Goal: Register for event/course

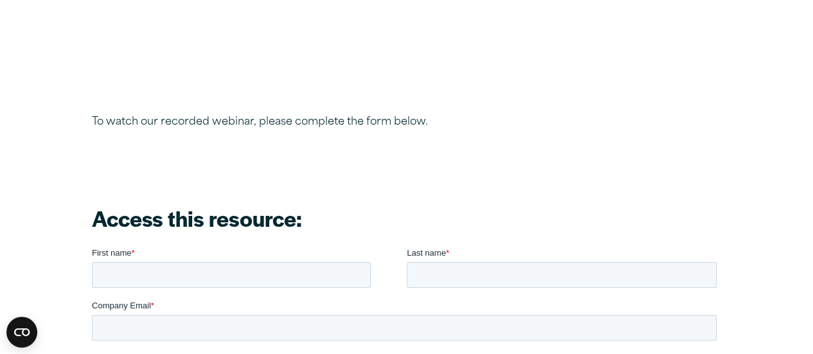
scroll to position [1093, 0]
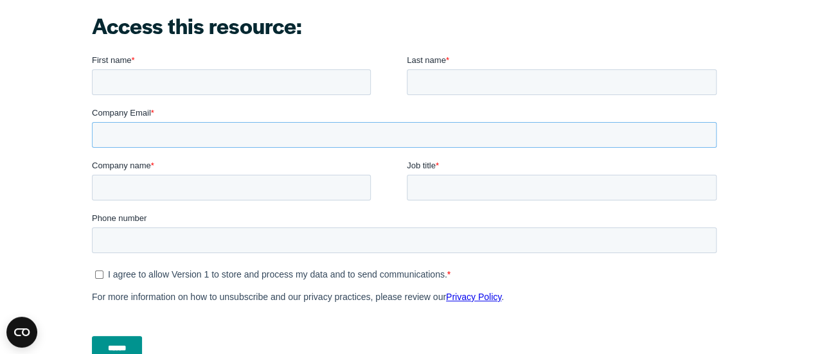
click at [281, 144] on input "Company Email *" at bounding box center [403, 135] width 625 height 26
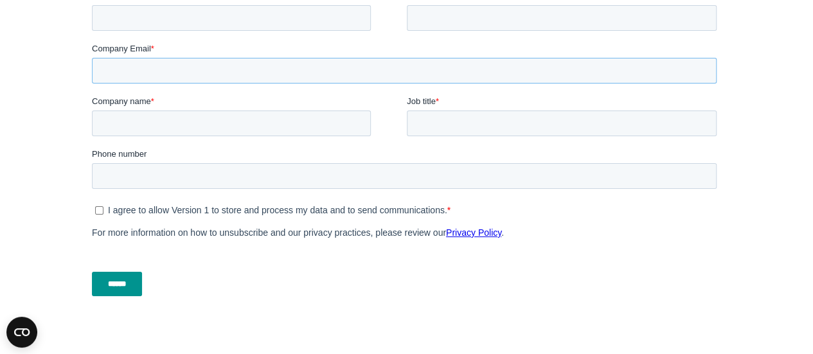
type input "**********"
type input "****"
type input "********"
click at [259, 123] on input "Company name *" at bounding box center [230, 124] width 279 height 26
type input "**********"
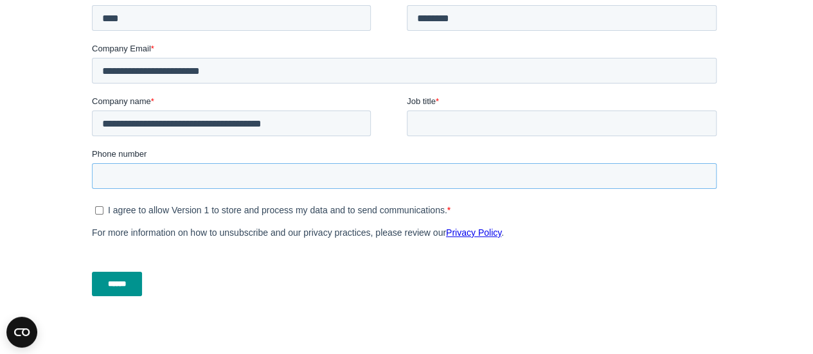
type input "**********"
click at [437, 122] on input "Job title *" at bounding box center [561, 124] width 310 height 26
type input "**********"
click at [131, 282] on input "******" at bounding box center [116, 284] width 50 height 24
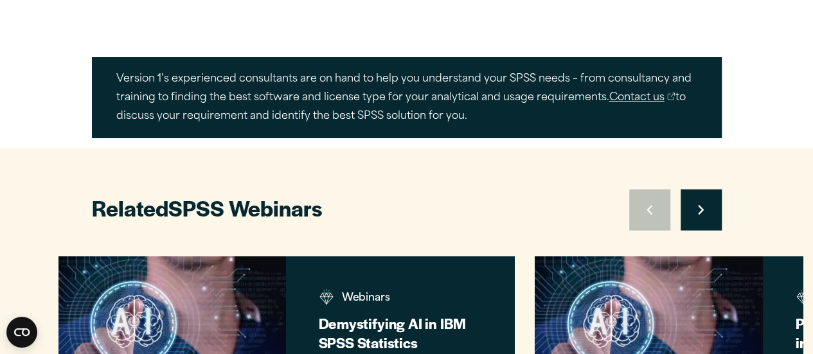
scroll to position [1350, 0]
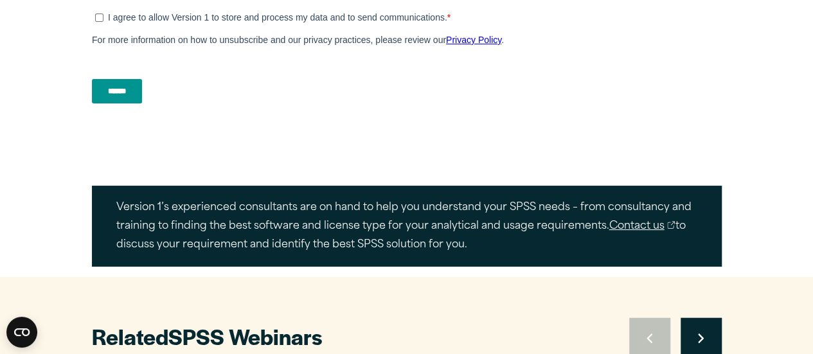
click at [128, 93] on input "******" at bounding box center [116, 91] width 50 height 24
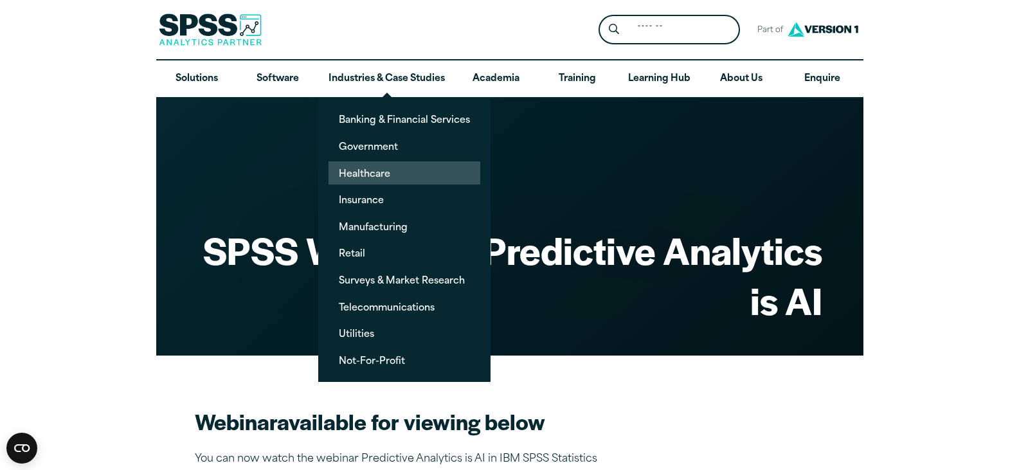
click at [369, 170] on link "Healthcare" at bounding box center [405, 173] width 152 height 24
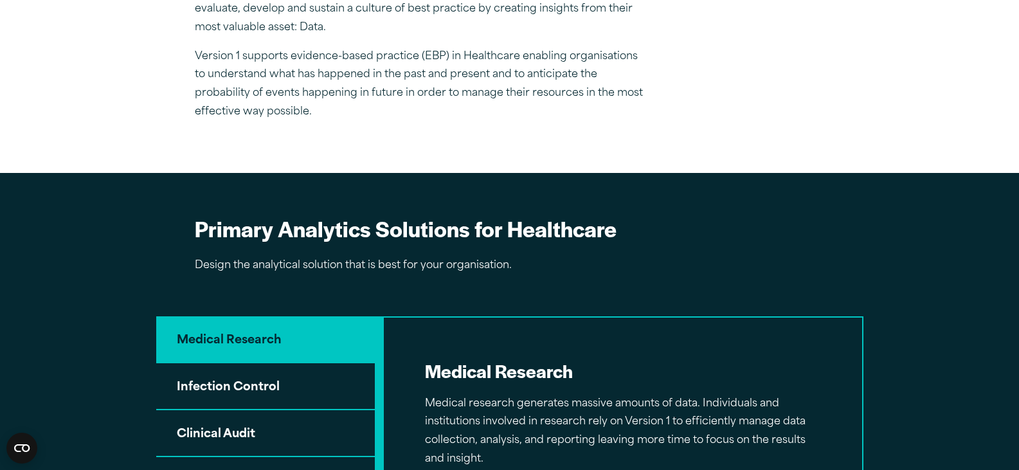
scroll to position [1221, 0]
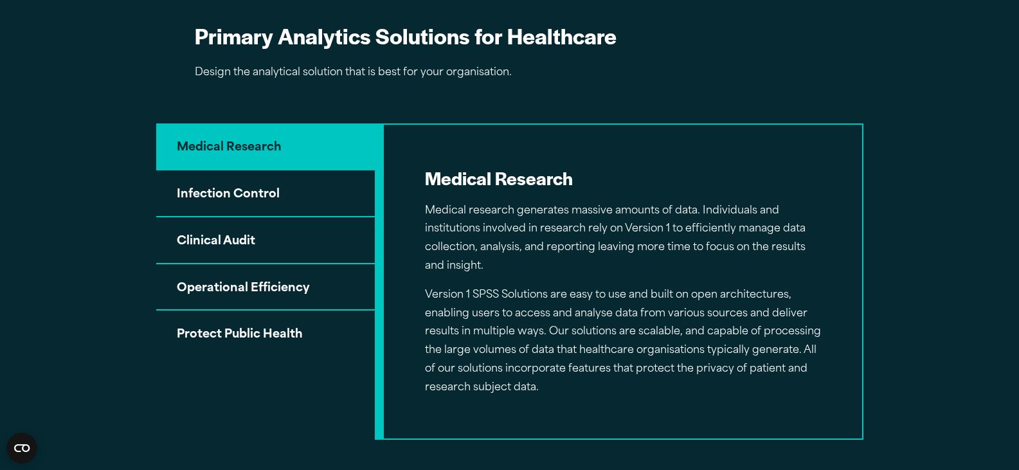
click at [281, 237] on button "Clinical Audit" at bounding box center [265, 240] width 219 height 47
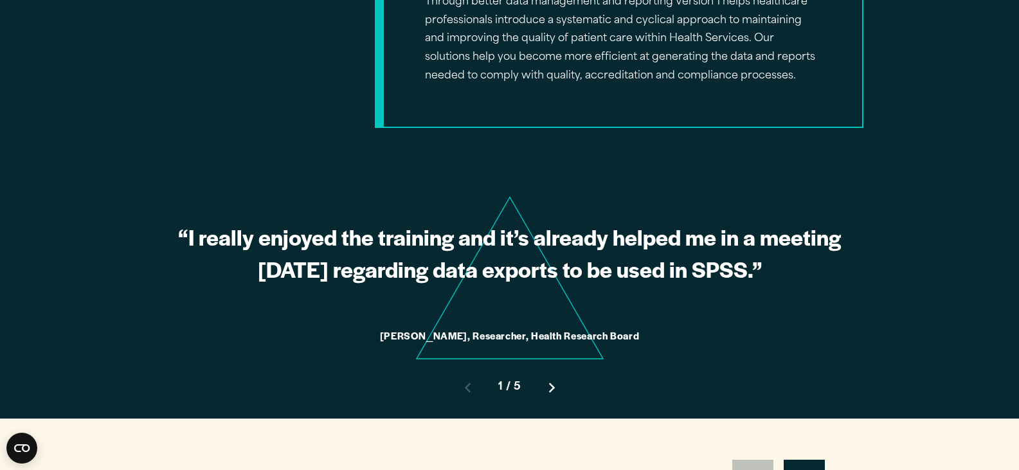
scroll to position [1736, 0]
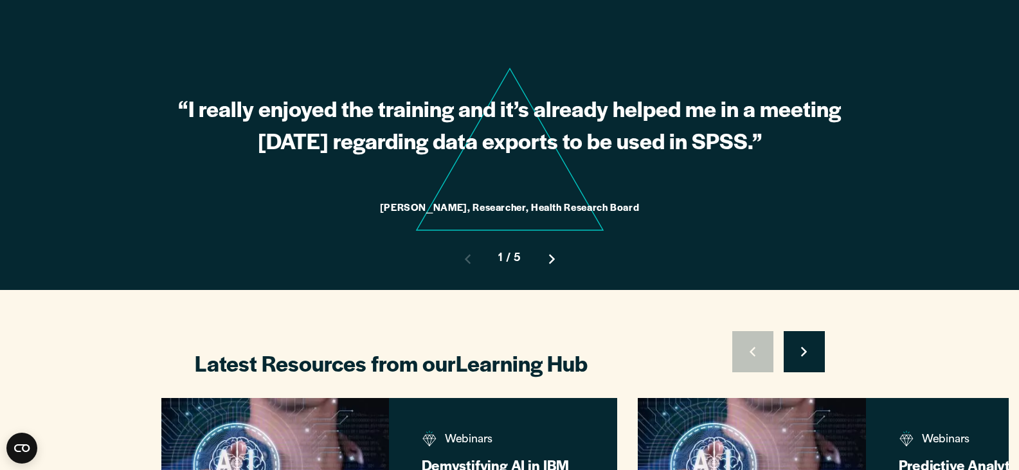
click at [550, 260] on icon "Right pointing chevron" at bounding box center [552, 259] width 6 height 10
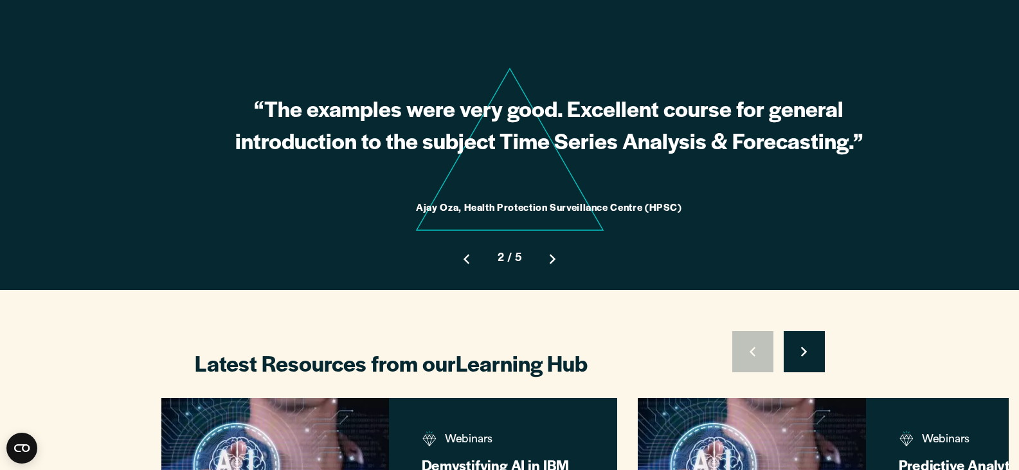
click at [550, 260] on icon "Right pointing chevron" at bounding box center [553, 259] width 6 height 10
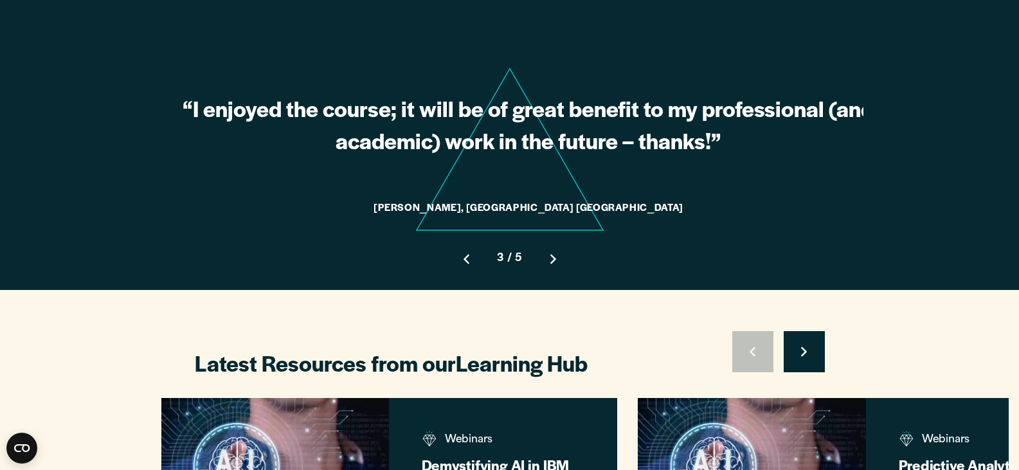
click at [550, 260] on icon "Right pointing chevron" at bounding box center [553, 259] width 6 height 10
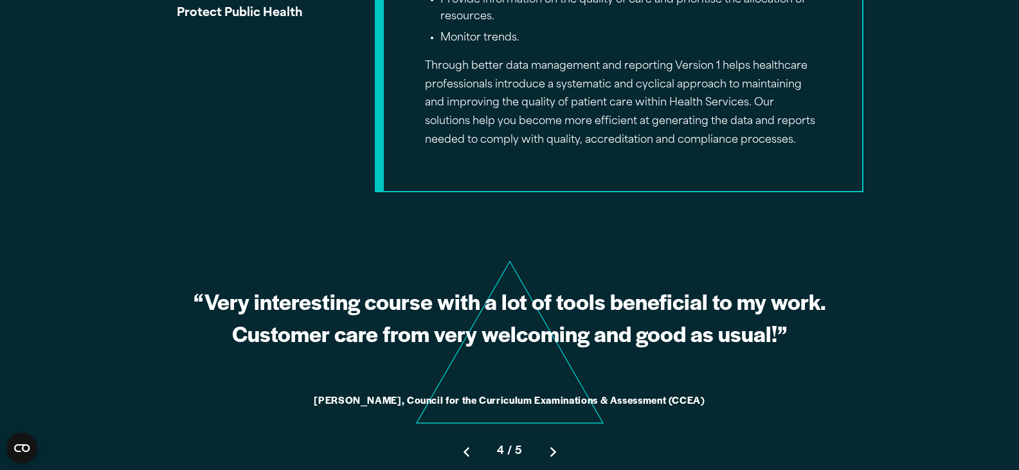
scroll to position [1221, 0]
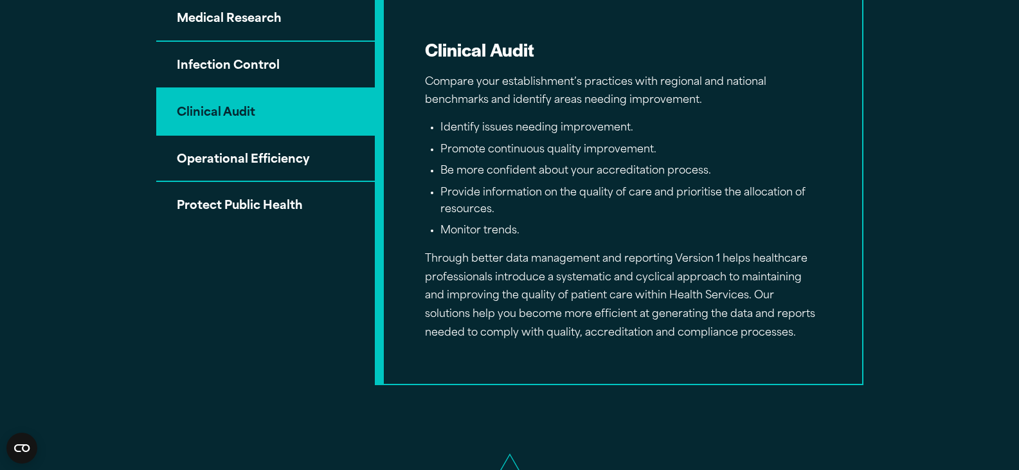
click at [579, 312] on p "Through better data management and reporting Version 1 helps healthcare profess…" at bounding box center [623, 296] width 396 height 93
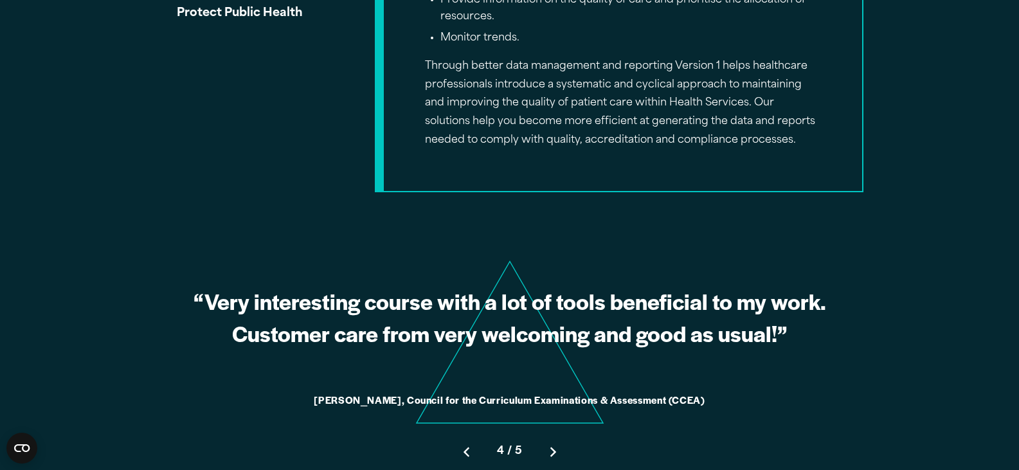
scroll to position [1607, 0]
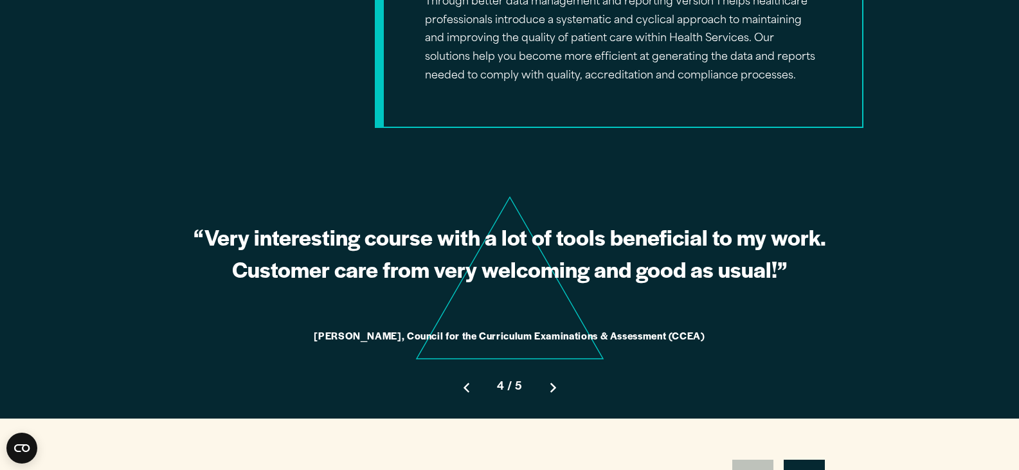
click at [640, 342] on figcaption "Fiona Scullion, Council for the Curriculum Examinations & Assessment (CCEA)" at bounding box center [509, 337] width 707 height 20
click at [554, 387] on icon "Right pointing chevron" at bounding box center [553, 388] width 6 height 10
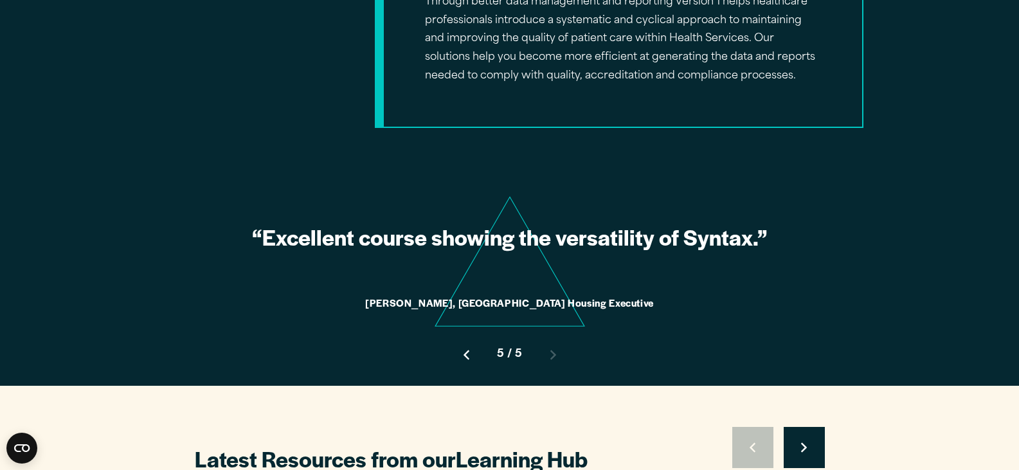
click at [465, 354] on icon "Left pointing chevron" at bounding box center [467, 355] width 6 height 10
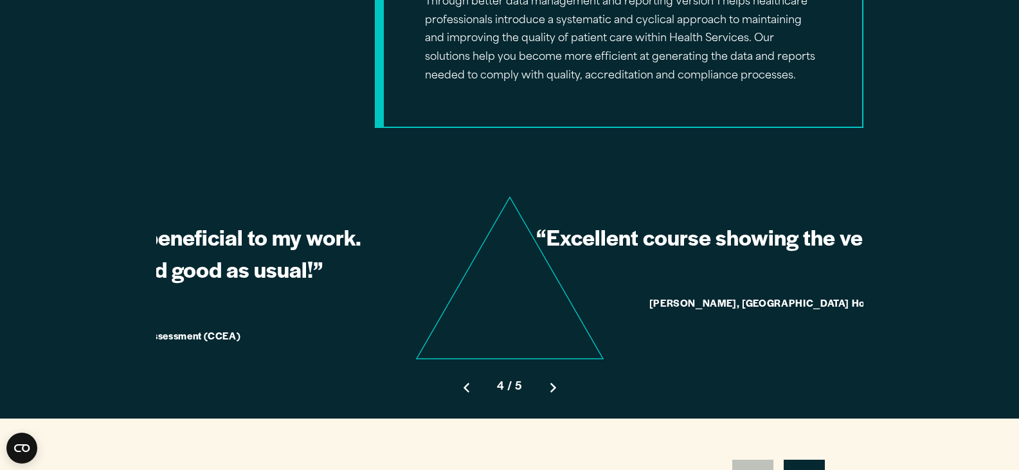
click at [465, 354] on div "“I really enjoyed the training and it’s already helped me in a meeting today re…" at bounding box center [509, 293] width 707 height 249
click at [465, 354] on div "Move to previous slide 4 / 5 Move to next slide" at bounding box center [509, 383] width 707 height 72
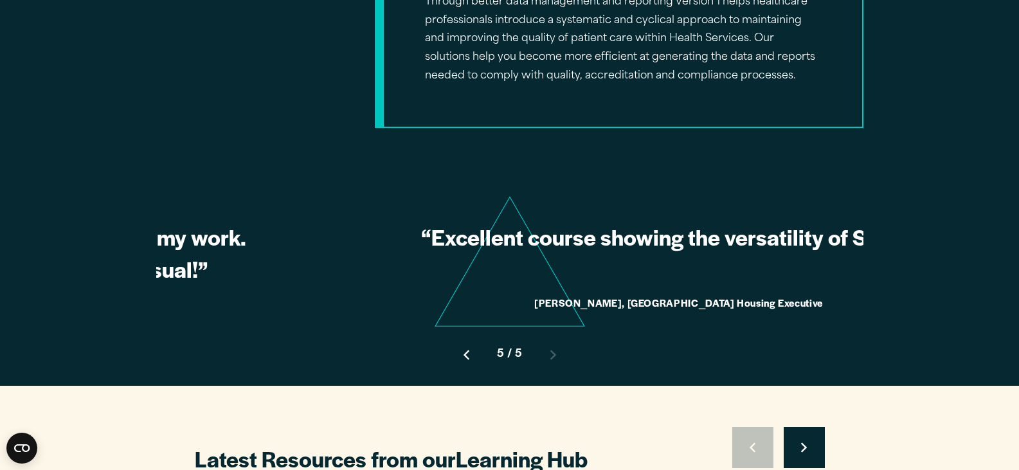
click at [465, 354] on icon "Left pointing chevron" at bounding box center [467, 355] width 6 height 10
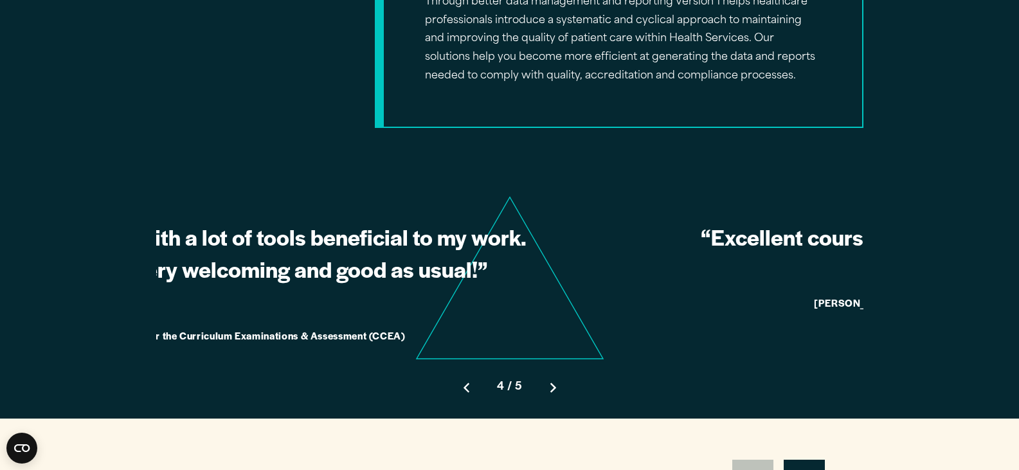
click at [465, 354] on icon "Decorative Version1 brand triangle" at bounding box center [509, 277] width 707 height 163
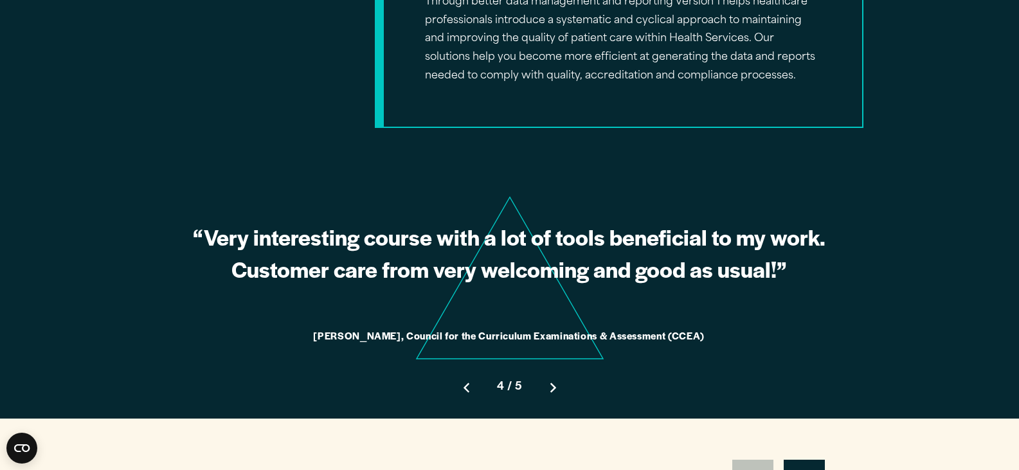
click at [464, 381] on button "Move to previous slide" at bounding box center [466, 387] width 41 height 41
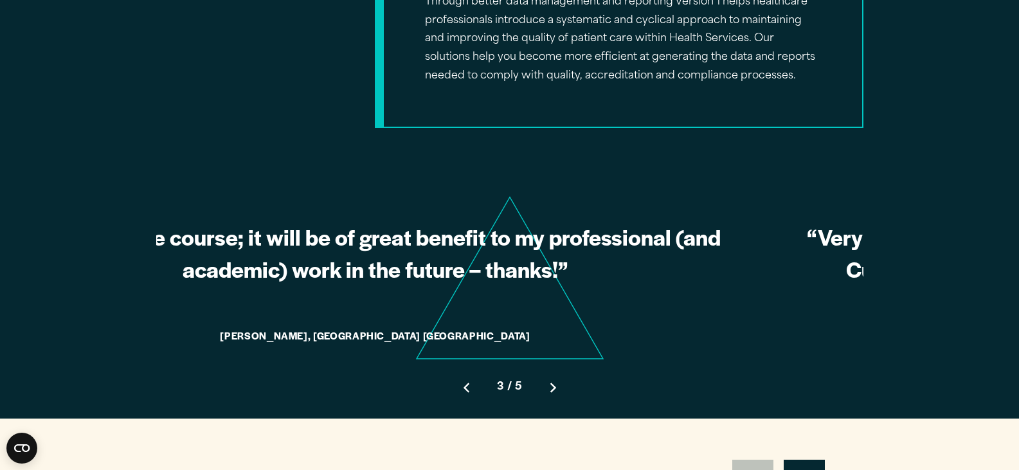
click at [464, 381] on button "Move to previous slide" at bounding box center [466, 387] width 41 height 41
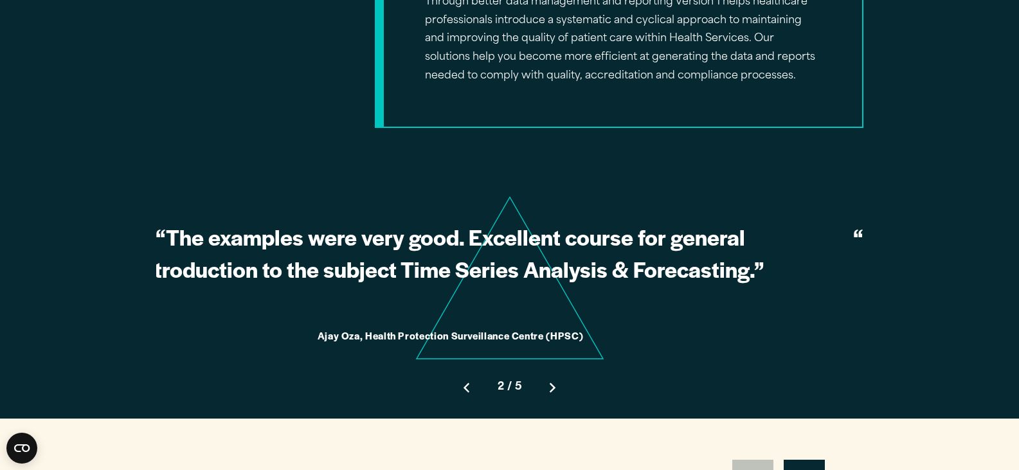
click at [464, 381] on button "Move to previous slide" at bounding box center [466, 387] width 41 height 41
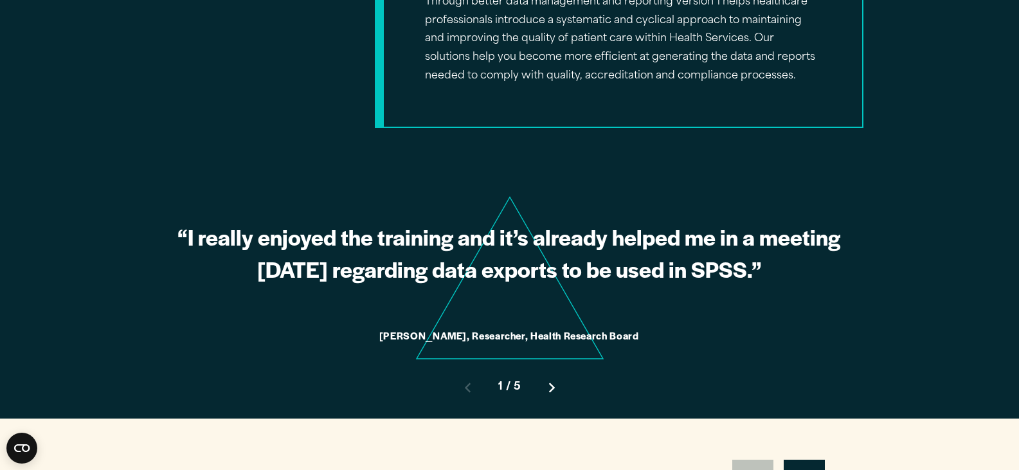
click at [406, 308] on figure "“I really enjoyed the training and it’s already helped me in a meeting today re…" at bounding box center [509, 257] width 707 height 177
click at [408, 307] on figure "“I really enjoyed the training and it’s already helped me in a meeting today re…" at bounding box center [509, 257] width 707 height 177
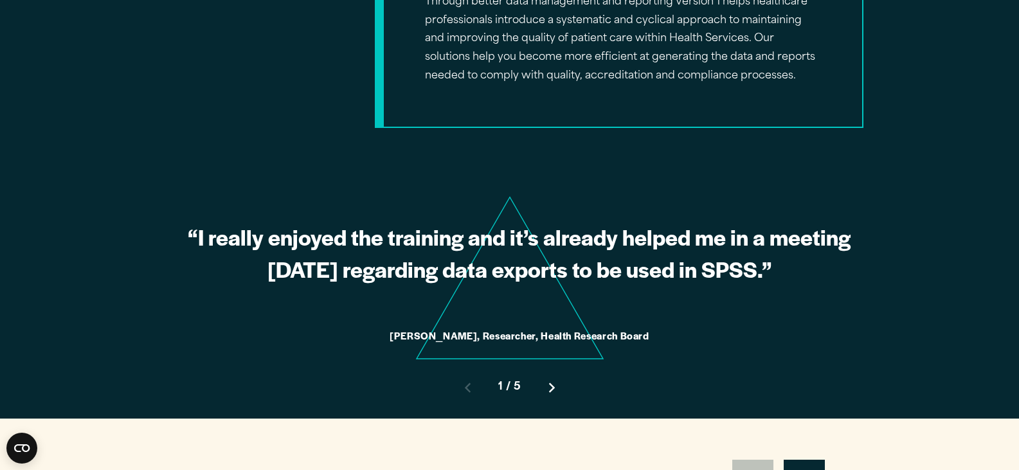
drag, startPoint x: 408, startPoint y: 311, endPoint x: 419, endPoint y: 242, distance: 69.8
click at [419, 242] on figure "“I really enjoyed the training and it’s already helped me in a meeting today re…" at bounding box center [519, 257] width 707 height 177
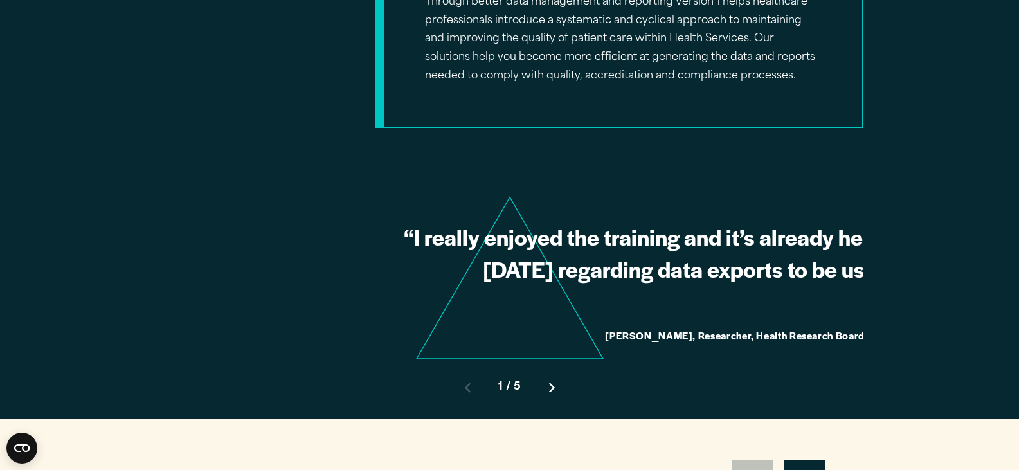
drag, startPoint x: 421, startPoint y: 246, endPoint x: 1000, endPoint y: 265, distance: 579.5
click at [1000, 265] on section "“I really enjoyed the training and it’s already helped me in a meeting today re…" at bounding box center [509, 293] width 1019 height 249
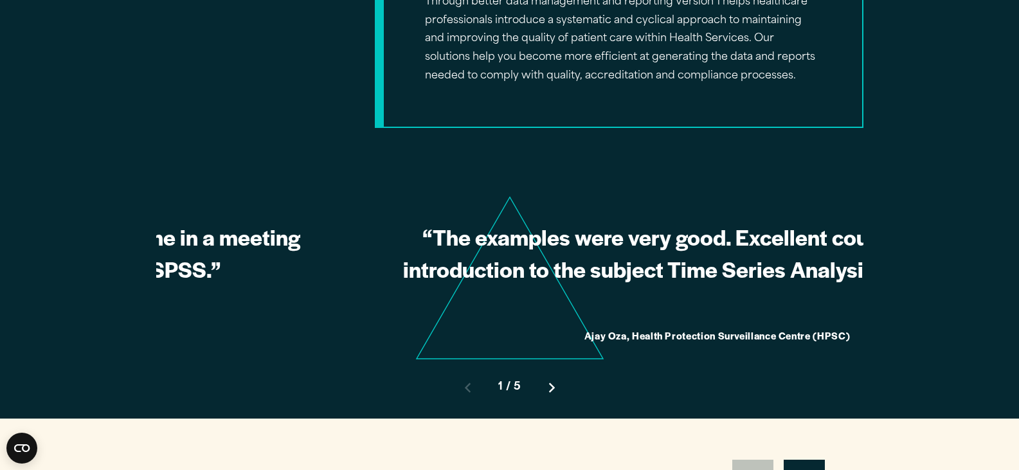
drag, startPoint x: 800, startPoint y: 274, endPoint x: 219, endPoint y: 267, distance: 581.8
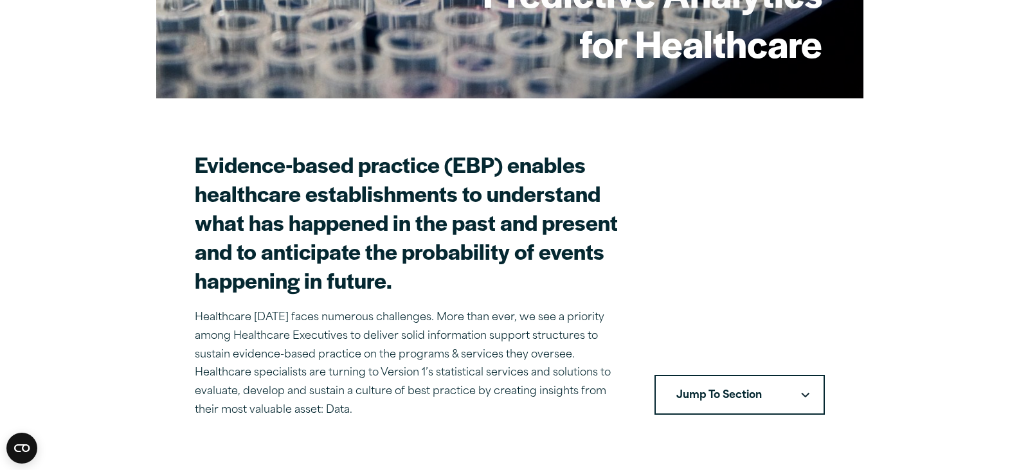
scroll to position [321, 0]
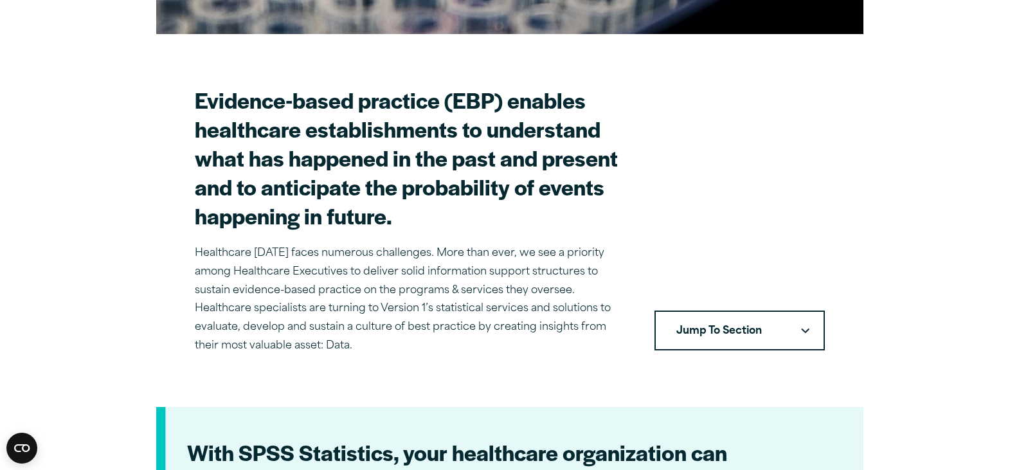
click at [699, 325] on button "Jump To Section" at bounding box center [739, 331] width 170 height 40
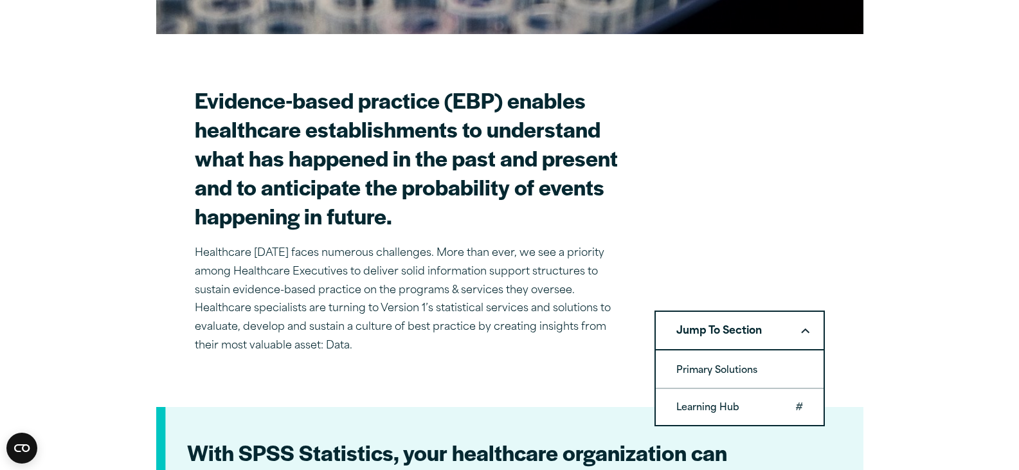
click at [720, 402] on link "Learning Hub" at bounding box center [740, 407] width 168 height 36
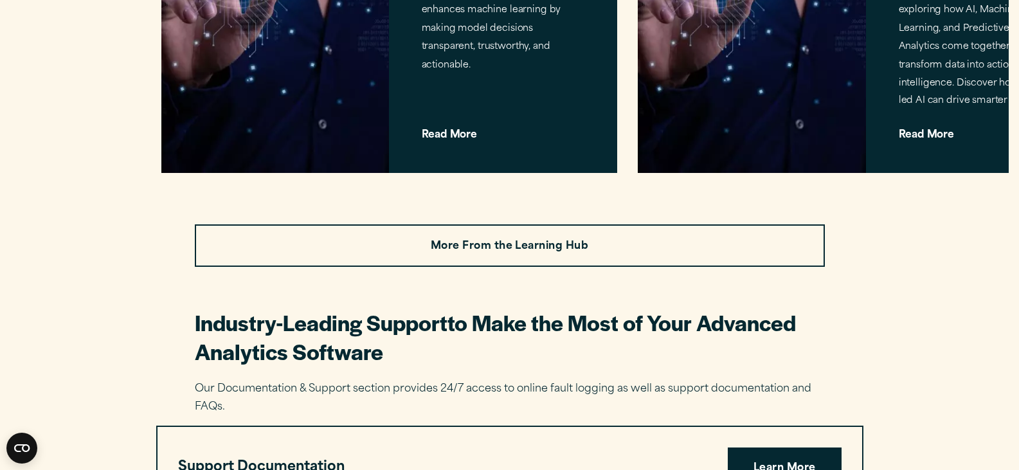
scroll to position [2003, 0]
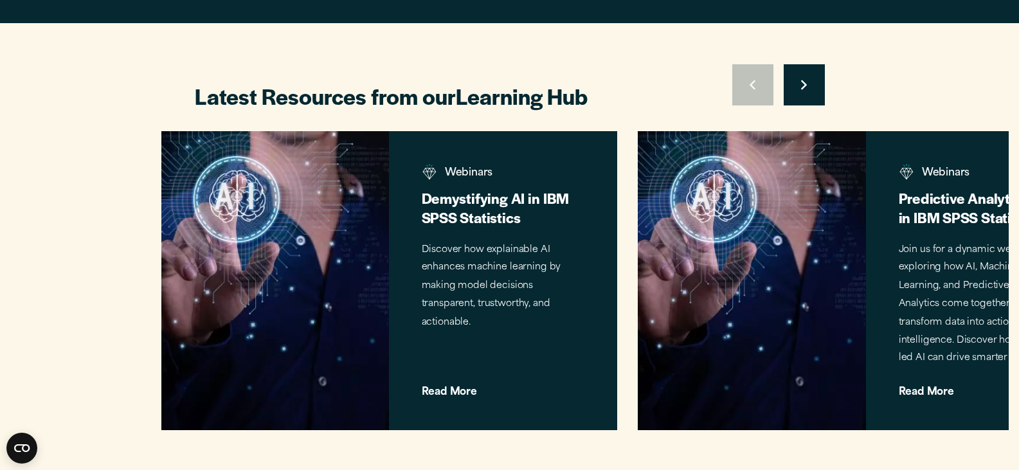
click at [807, 93] on button "Move to next slide" at bounding box center [804, 84] width 41 height 41
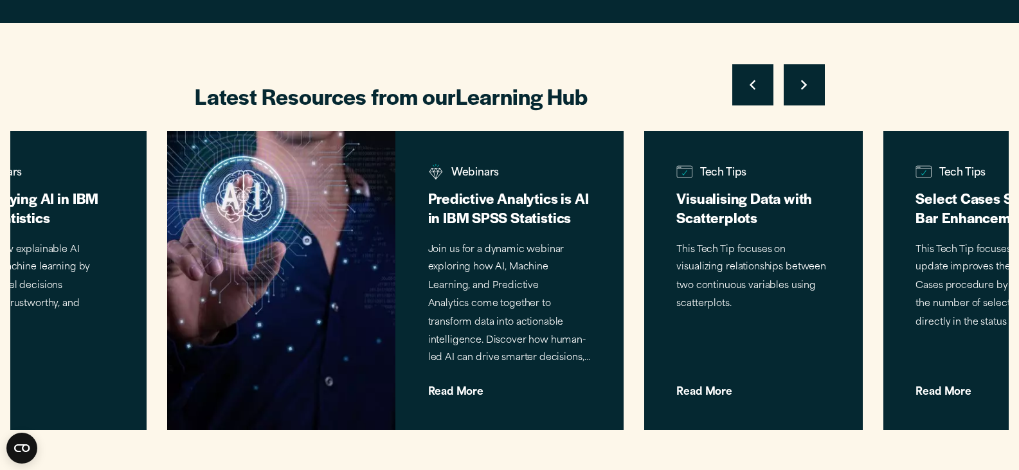
click at [807, 93] on button "Move to next slide" at bounding box center [804, 84] width 41 height 41
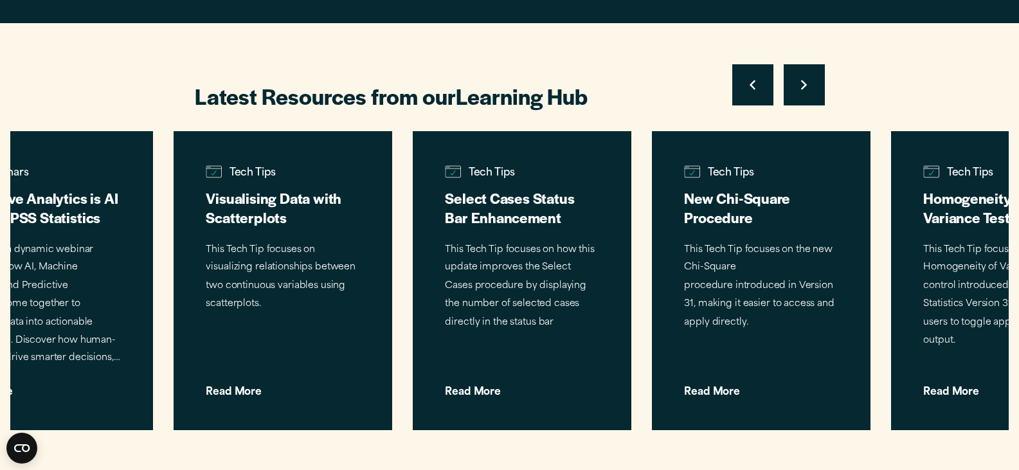
click at [807, 93] on button "Move to next slide" at bounding box center [804, 84] width 41 height 41
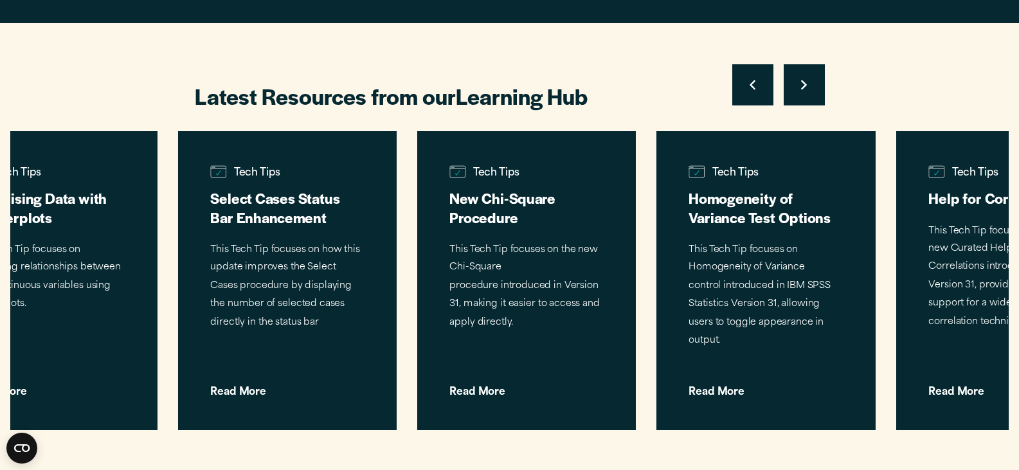
click at [807, 93] on button "Move to next slide" at bounding box center [804, 84] width 41 height 41
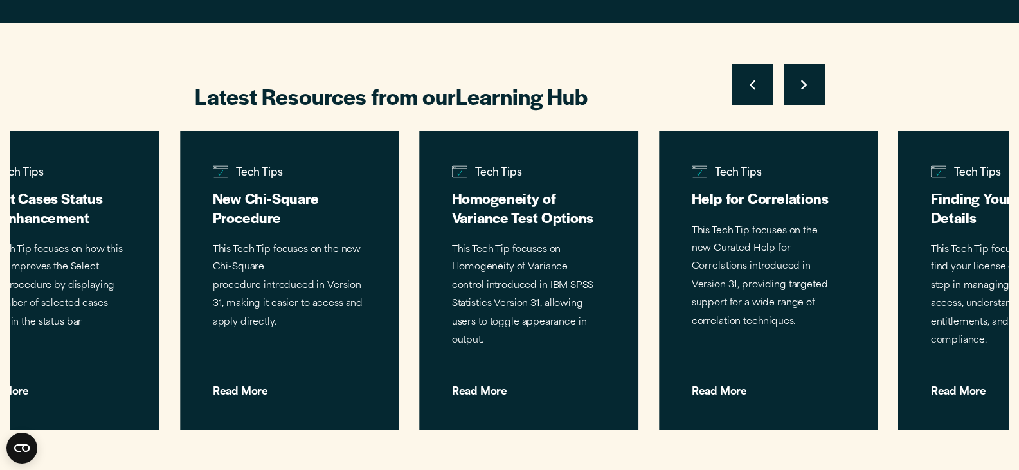
click at [807, 93] on button "Move to next slide" at bounding box center [804, 84] width 41 height 41
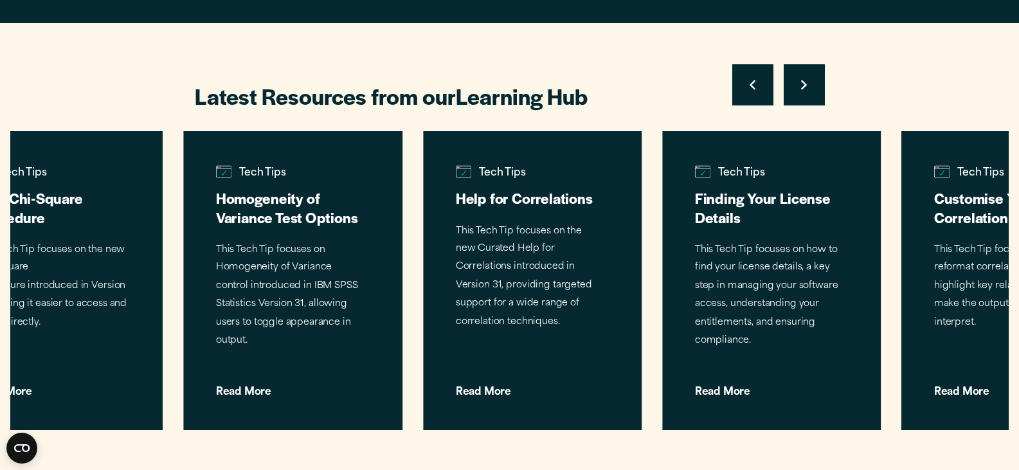
click at [807, 93] on button "Move to next slide" at bounding box center [804, 84] width 41 height 41
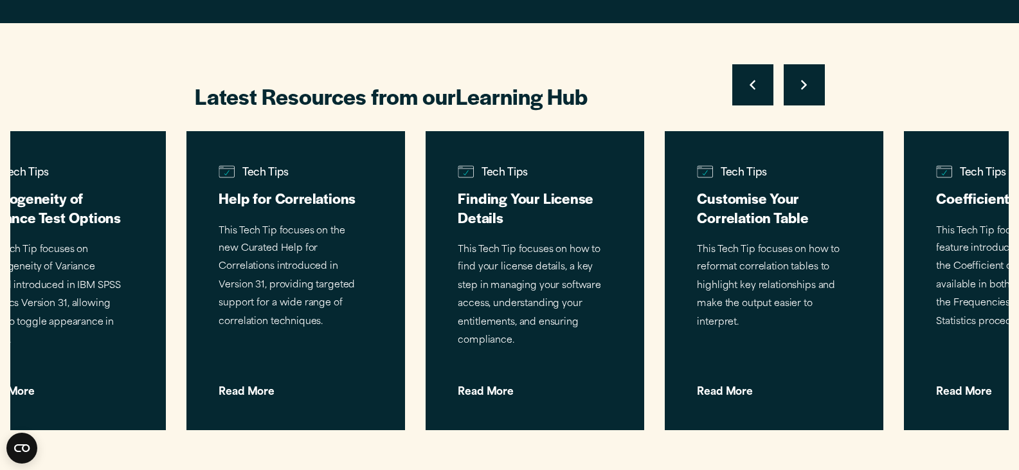
click at [807, 93] on button "Move to next slide" at bounding box center [804, 84] width 41 height 41
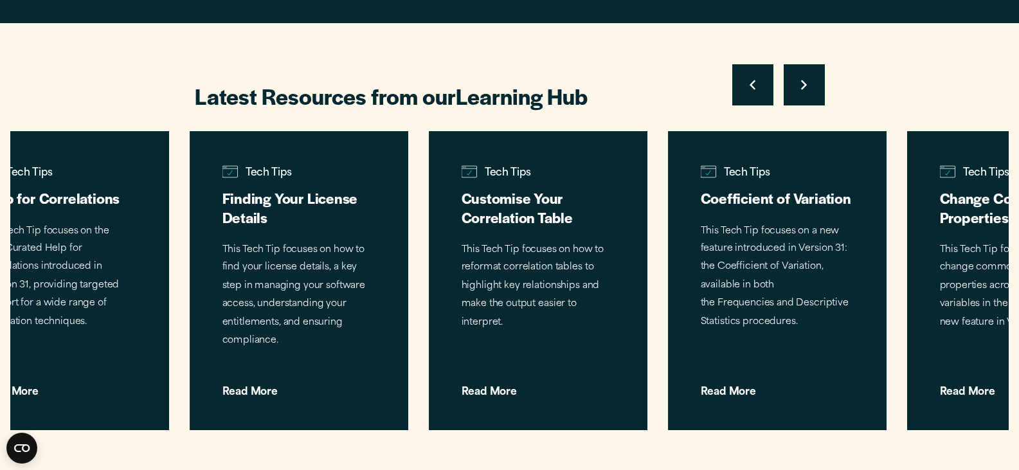
click at [807, 93] on button "Move to next slide" at bounding box center [804, 84] width 41 height 41
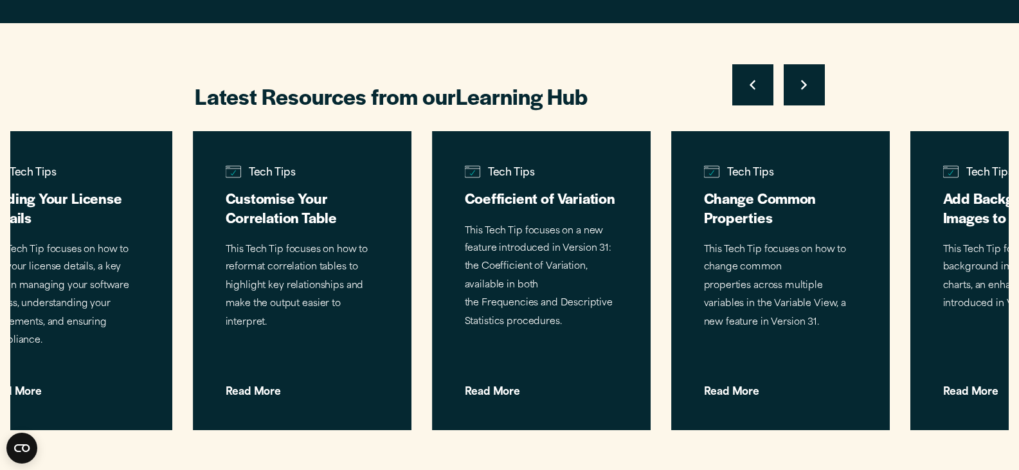
click at [807, 93] on button "Move to next slide" at bounding box center [804, 84] width 41 height 41
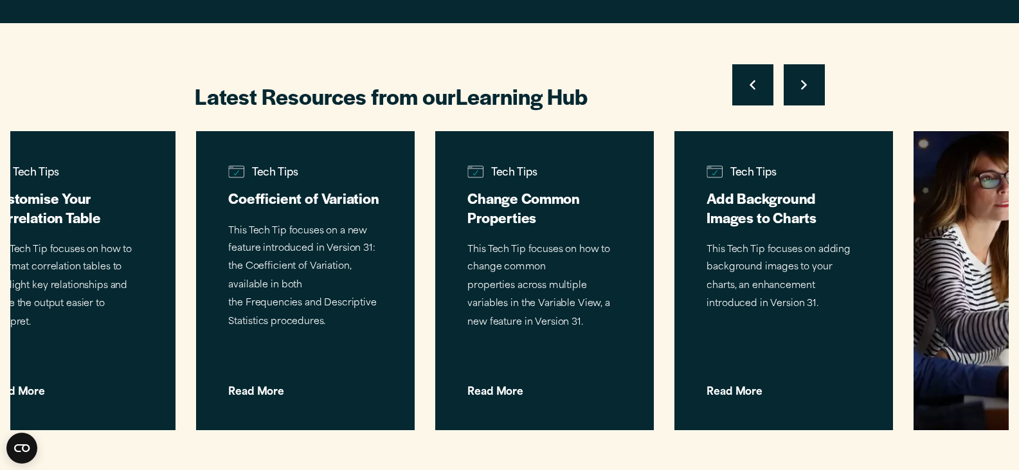
click at [807, 93] on button "Move to next slide" at bounding box center [804, 84] width 41 height 41
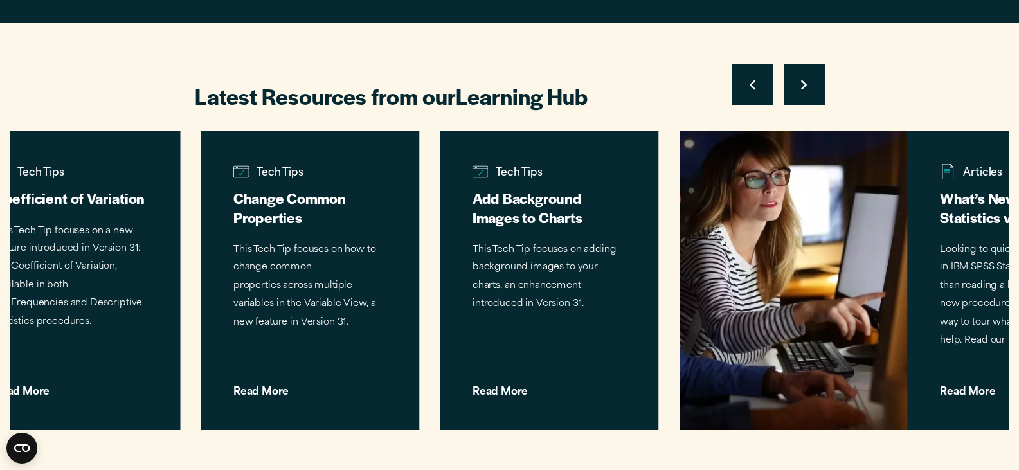
click at [807, 93] on button "Move to next slide" at bounding box center [804, 84] width 41 height 41
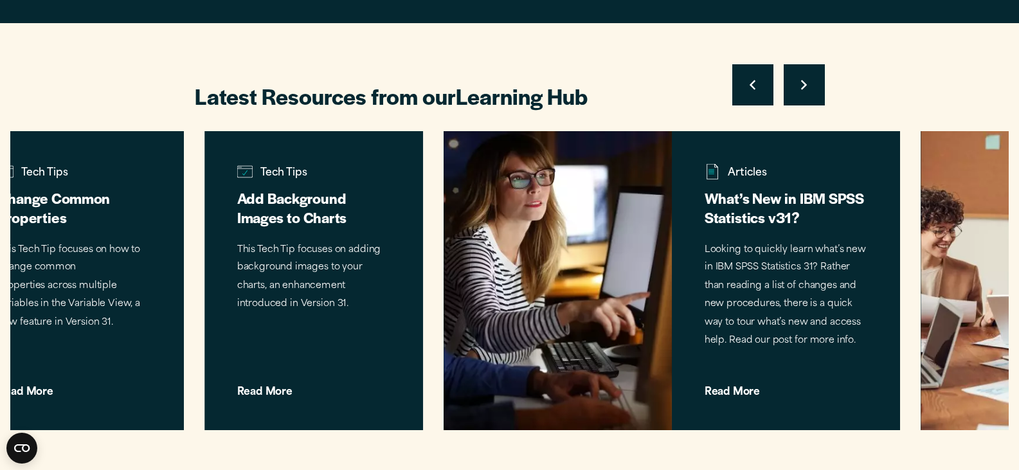
click at [807, 93] on button "Move to next slide" at bounding box center [804, 84] width 41 height 41
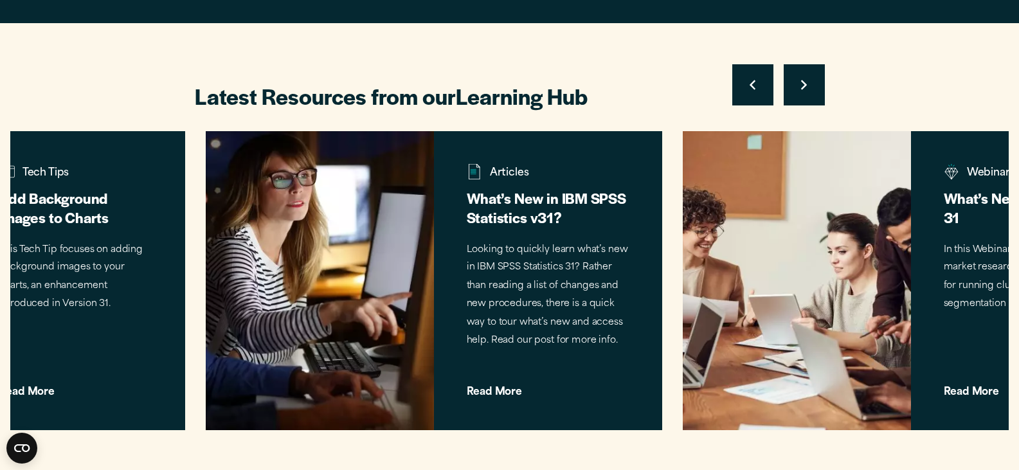
click at [807, 93] on button "Move to next slide" at bounding box center [804, 84] width 41 height 41
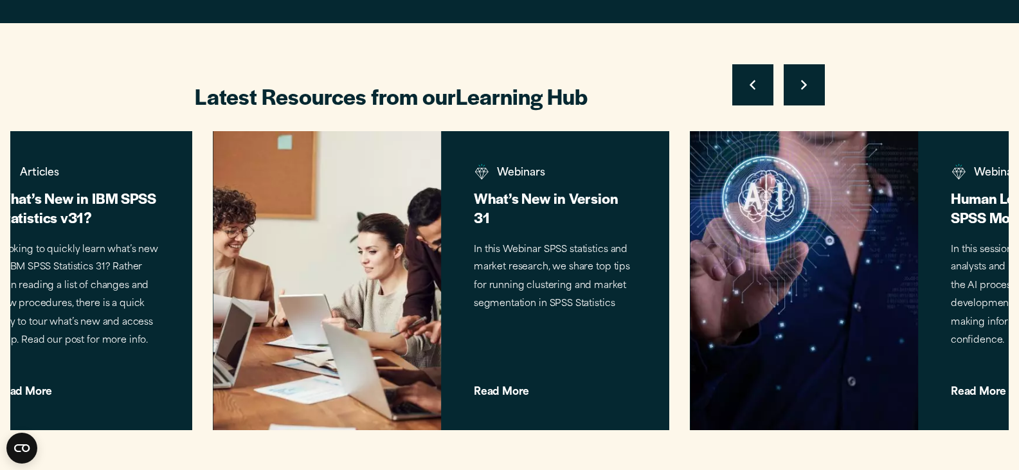
click at [807, 93] on button "Move to next slide" at bounding box center [804, 84] width 41 height 41
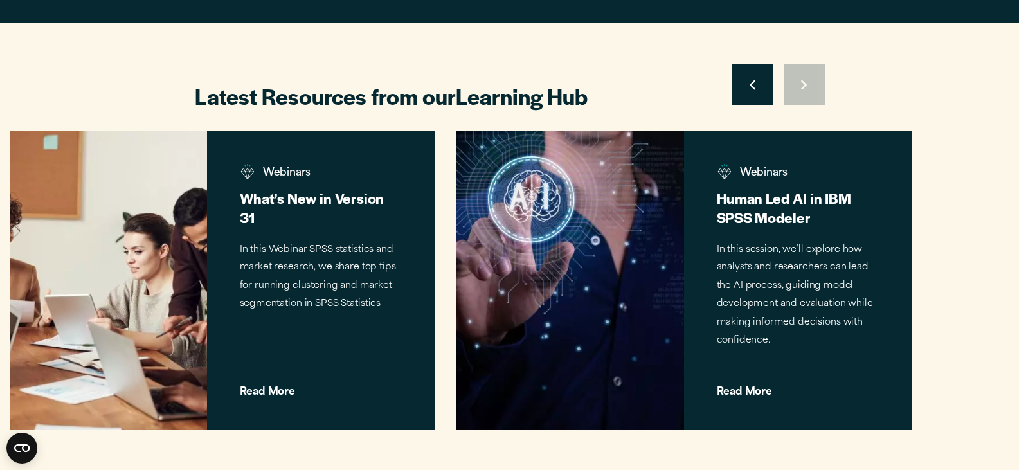
click at [807, 93] on div "Move to previous slide Move to next slide" at bounding box center [778, 84] width 93 height 41
click at [749, 94] on button "Move to previous slide" at bounding box center [752, 84] width 41 height 41
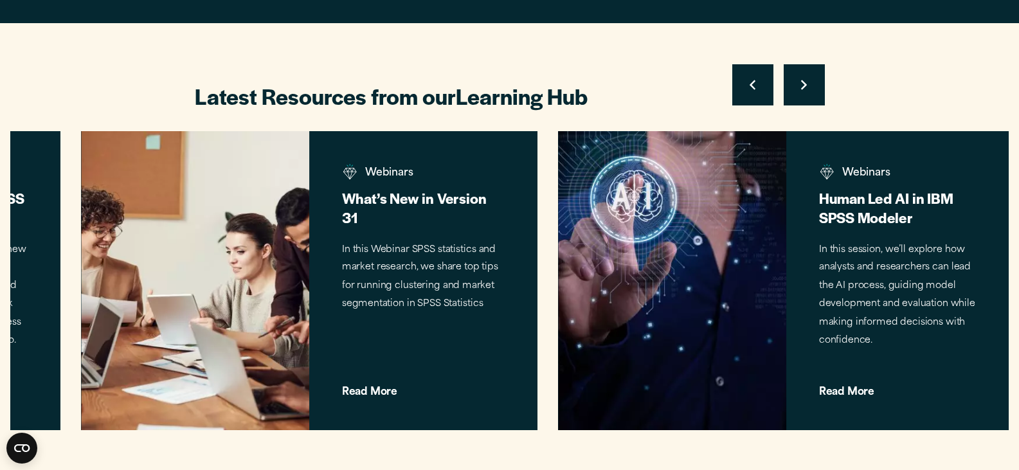
click at [749, 94] on button "Move to previous slide" at bounding box center [752, 84] width 41 height 41
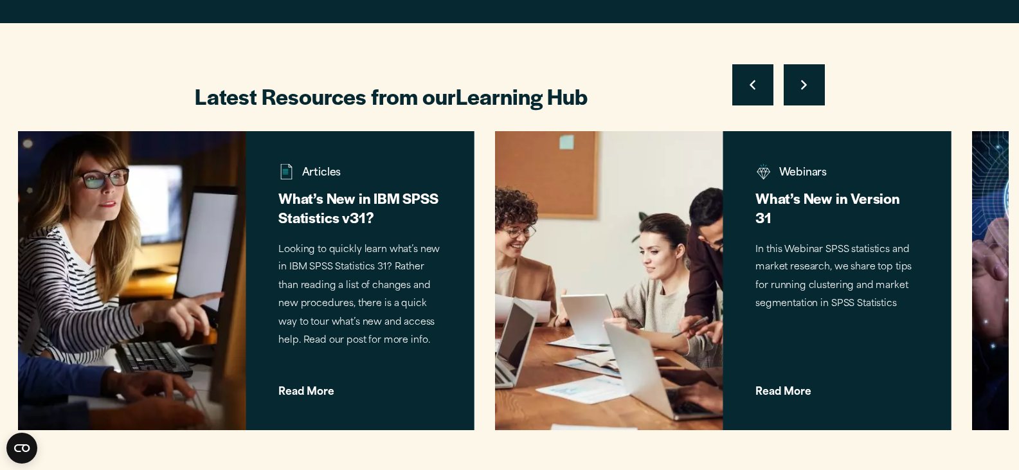
click at [749, 94] on button "Move to previous slide" at bounding box center [752, 84] width 41 height 41
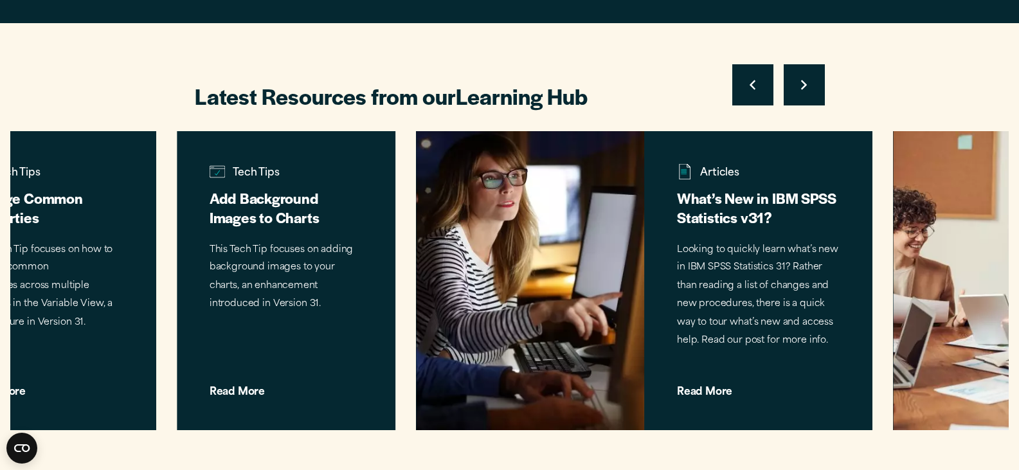
click at [748, 94] on button "Move to previous slide" at bounding box center [752, 84] width 41 height 41
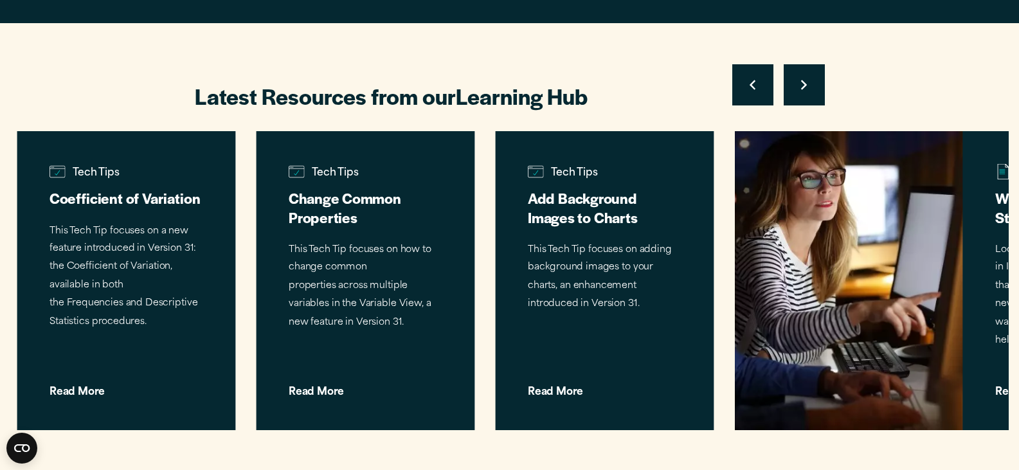
click at [748, 94] on button "Move to previous slide" at bounding box center [752, 84] width 41 height 41
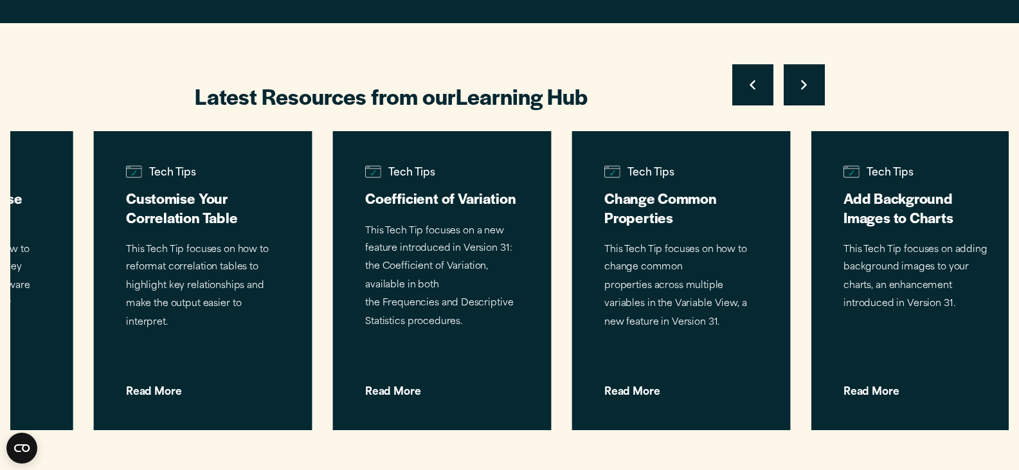
click at [748, 94] on button "Move to previous slide" at bounding box center [752, 84] width 41 height 41
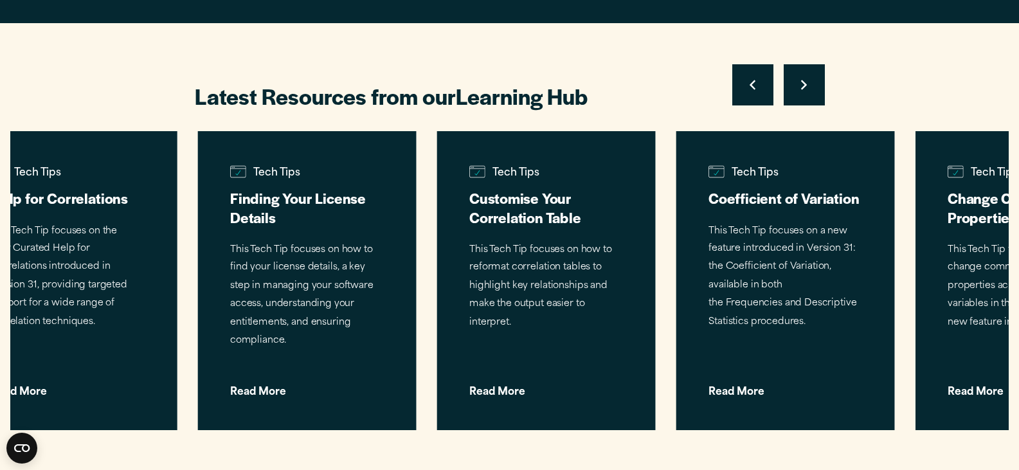
click at [748, 94] on button "Move to previous slide" at bounding box center [752, 84] width 41 height 41
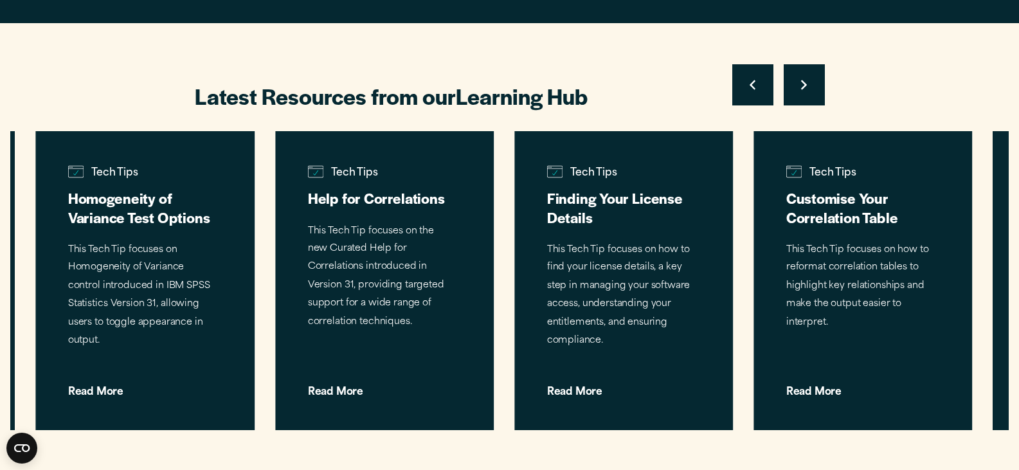
click at [748, 94] on button "Move to previous slide" at bounding box center [752, 84] width 41 height 41
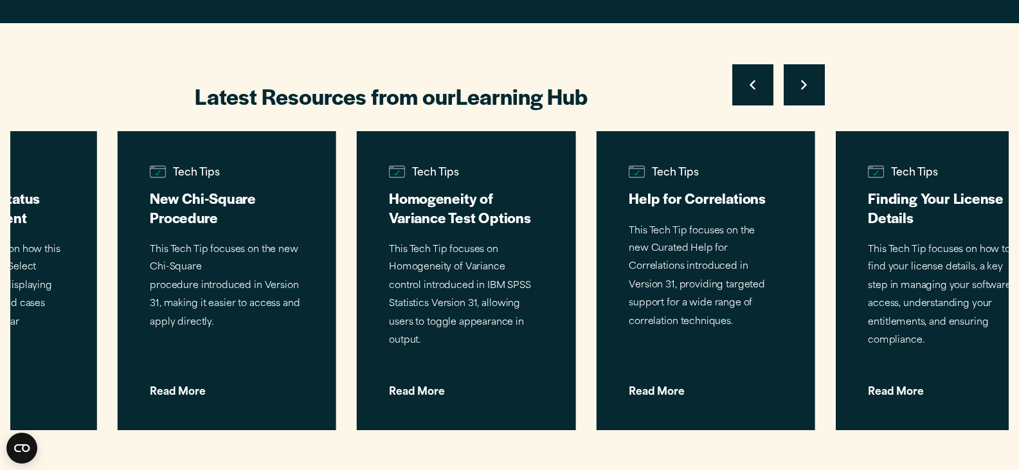
click at [748, 94] on button "Move to previous slide" at bounding box center [752, 84] width 41 height 41
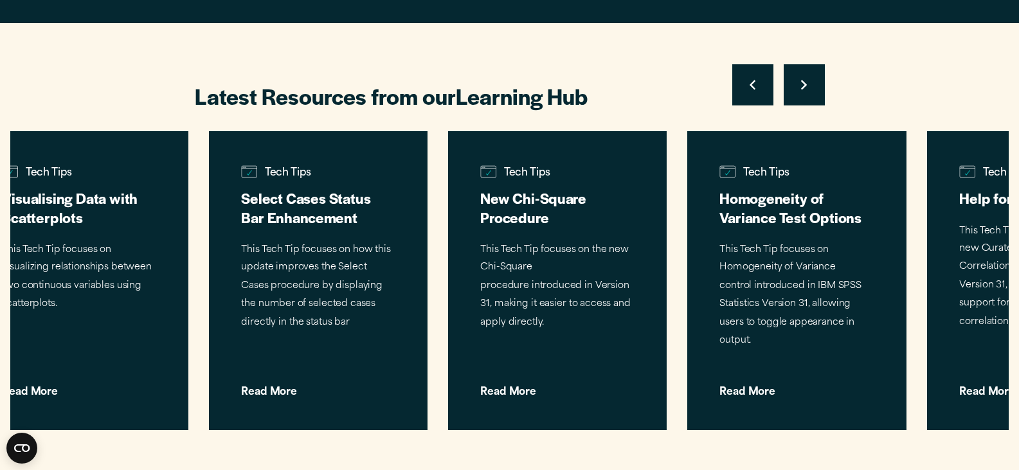
click at [748, 94] on button "Move to previous slide" at bounding box center [752, 84] width 41 height 41
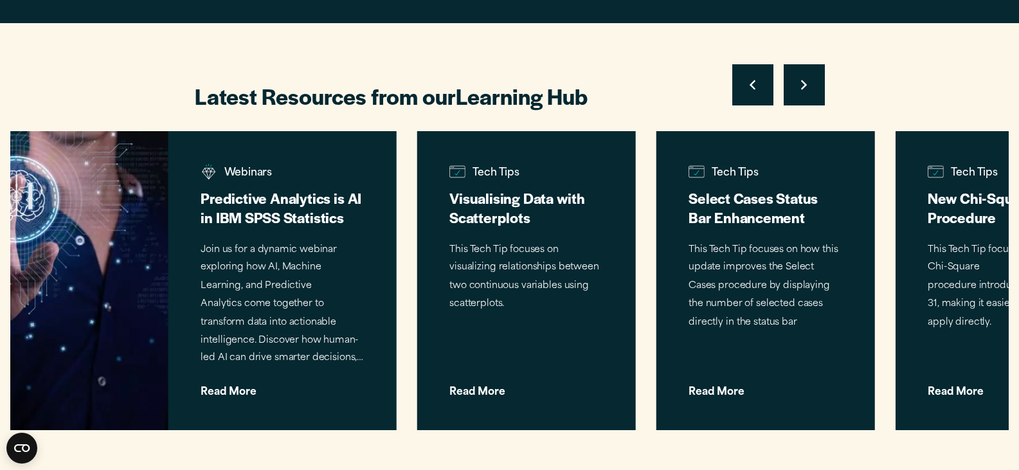
click at [748, 94] on button "Move to previous slide" at bounding box center [752, 84] width 41 height 41
click at [748, 94] on div "Move to previous slide Move to next slide" at bounding box center [778, 84] width 93 height 41
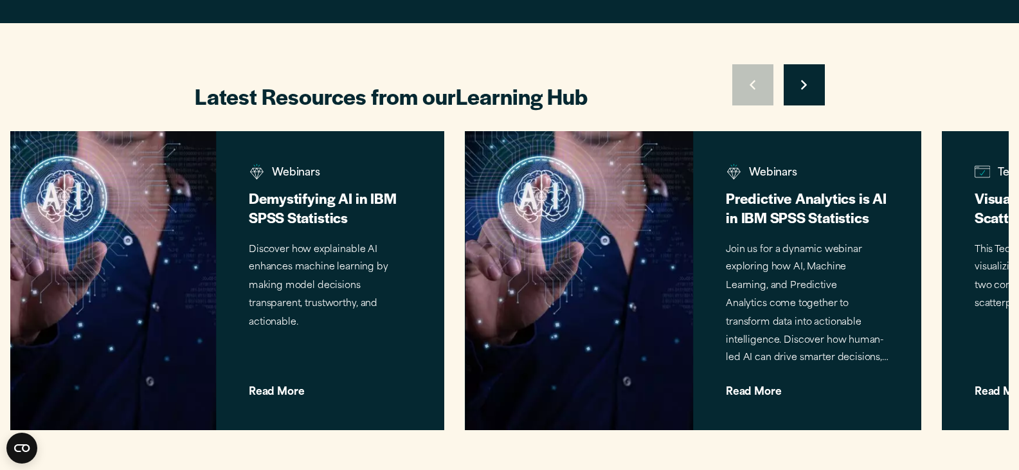
click at [748, 94] on div "Move to previous slide Move to next slide" at bounding box center [778, 84] width 93 height 41
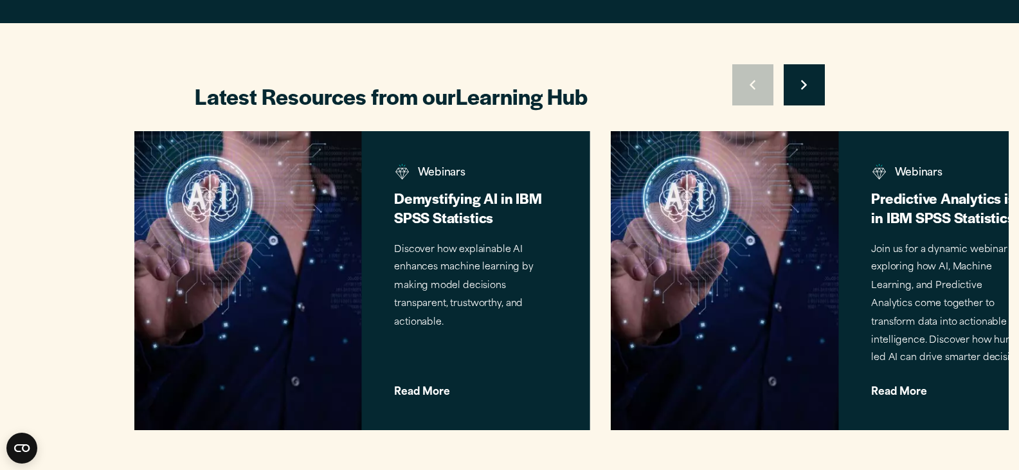
click at [748, 94] on div "Move to previous slide Move to next slide" at bounding box center [778, 84] width 93 height 41
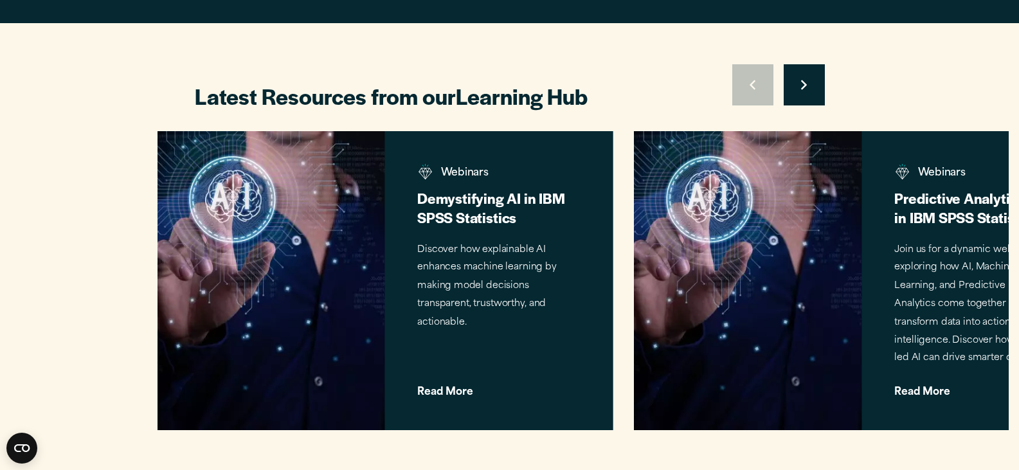
click at [748, 94] on div "Move to previous slide Move to next slide" at bounding box center [778, 84] width 93 height 41
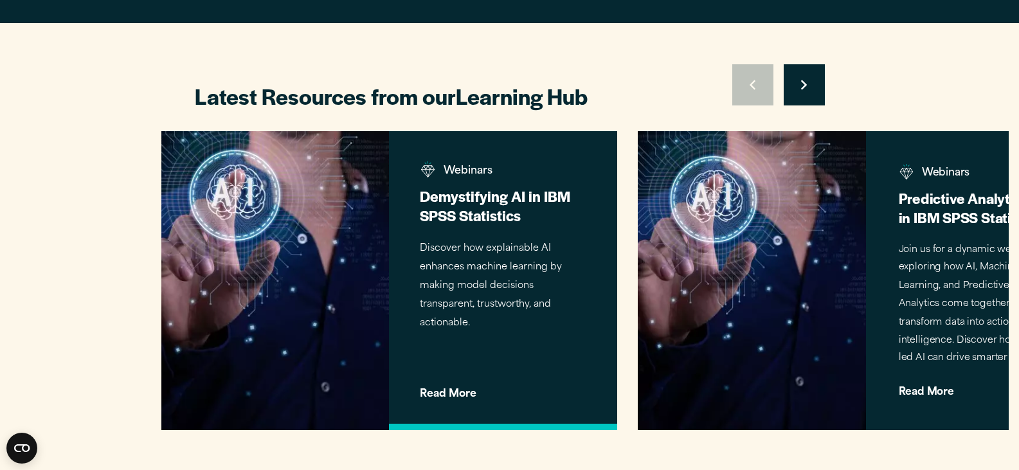
click at [506, 216] on h3 "Demystifying AI in IBM SPSS Statistics" at bounding box center [503, 205] width 167 height 39
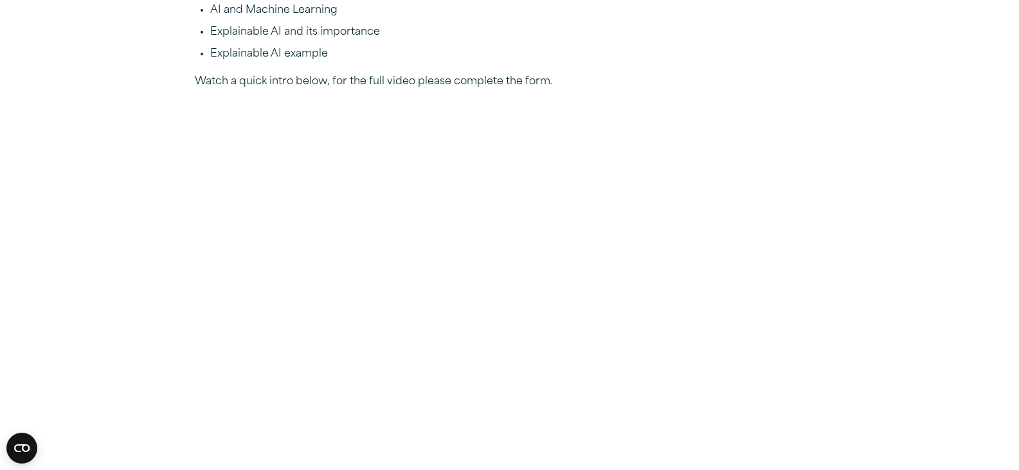
scroll to position [771, 0]
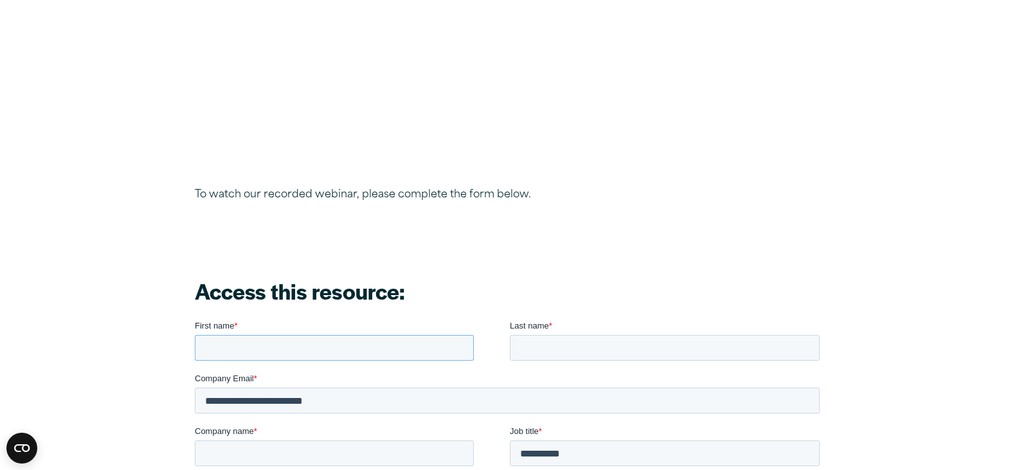
click at [369, 334] on input "First name *" at bounding box center [333, 347] width 279 height 26
type input "****"
type input "********"
type input "**********"
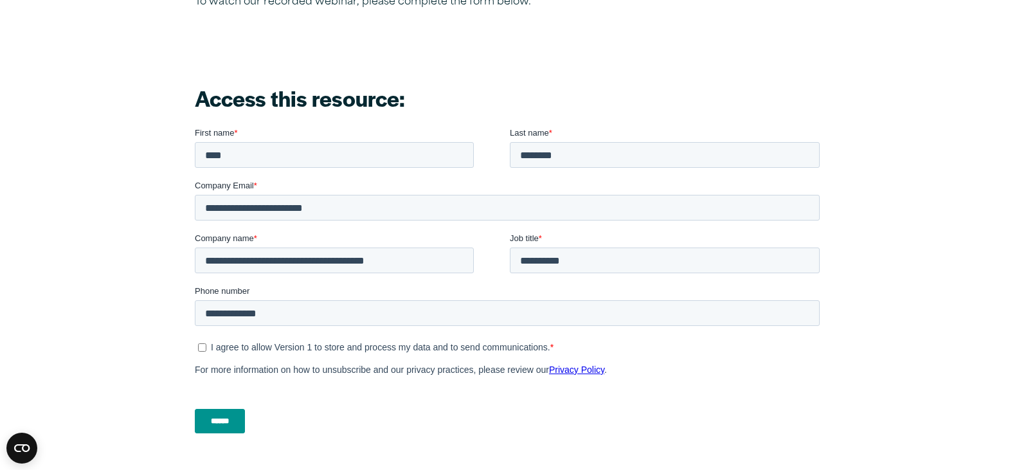
click at [219, 345] on p "I agree to allow Version 1 to store and process my data and to send communicati…" at bounding box center [379, 346] width 339 height 10
click at [219, 419] on input "******" at bounding box center [219, 420] width 50 height 24
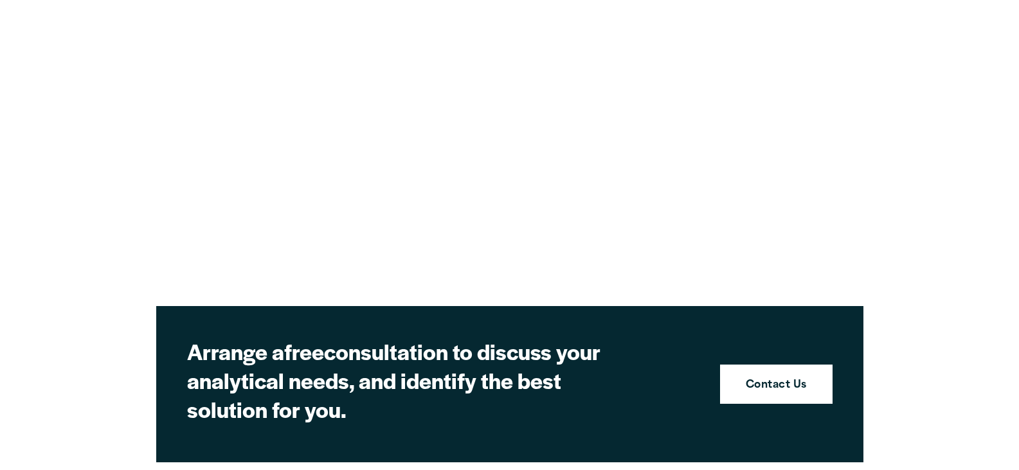
scroll to position [386, 0]
